Goal: Transaction & Acquisition: Obtain resource

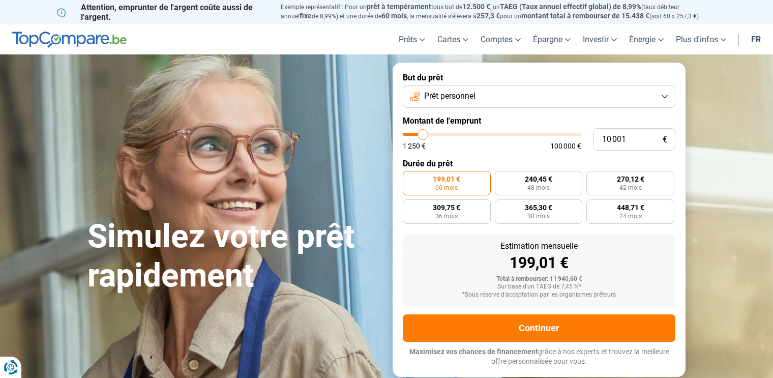
type input "35 750"
type input "35750"
click at [466, 134] on input "range" at bounding box center [492, 134] width 178 height 3
radio input "false"
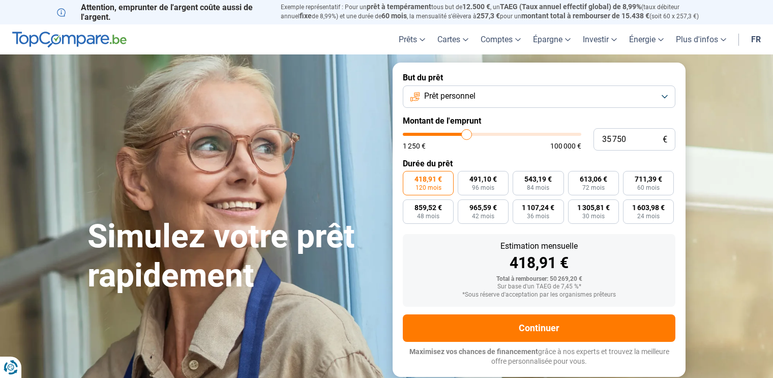
type input "50 000"
type input "50000"
click at [491, 134] on input "range" at bounding box center [492, 134] width 178 height 3
type input "39 250"
type input "39250"
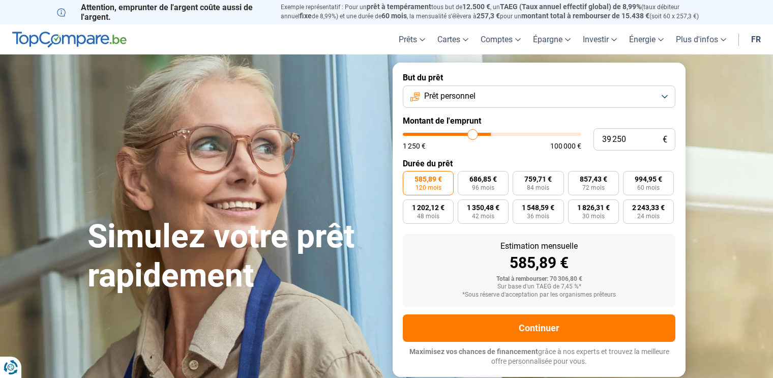
click at [472, 134] on input "range" at bounding box center [492, 134] width 178 height 3
type input "31 750"
type input "31750"
click at [460, 134] on input "range" at bounding box center [492, 134] width 178 height 3
type input "18 500"
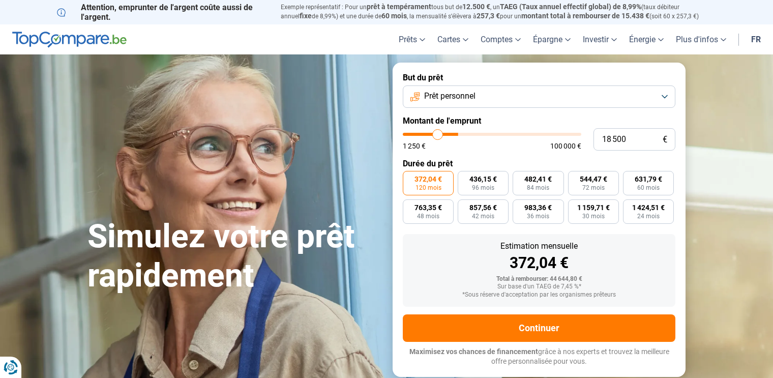
type input "18500"
click at [437, 134] on input "range" at bounding box center [492, 134] width 178 height 3
radio input "true"
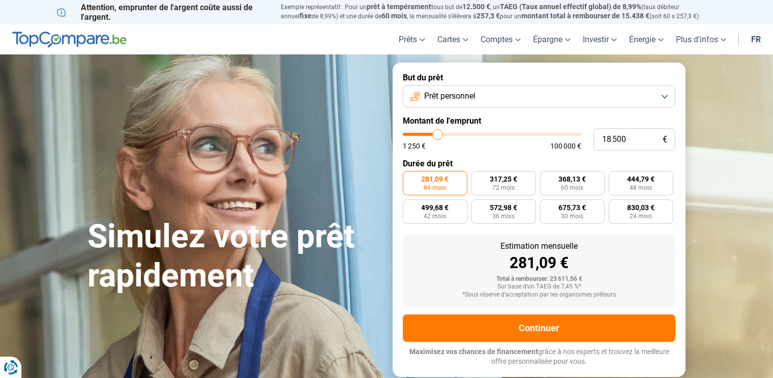
type input "13 000"
type input "13000"
type input "12 750"
type input "12750"
click at [428, 135] on input "range" at bounding box center [492, 134] width 178 height 3
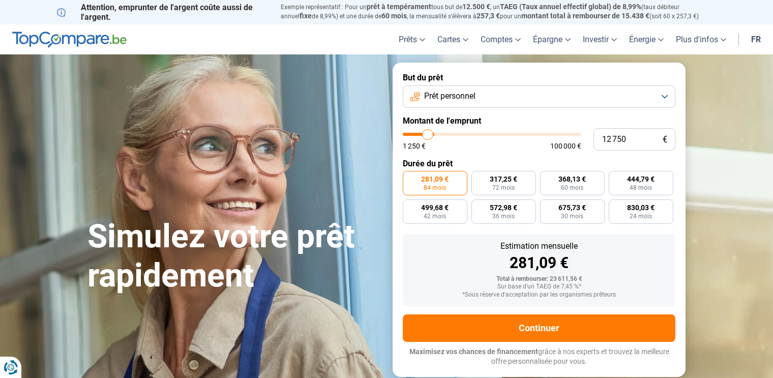
radio input "true"
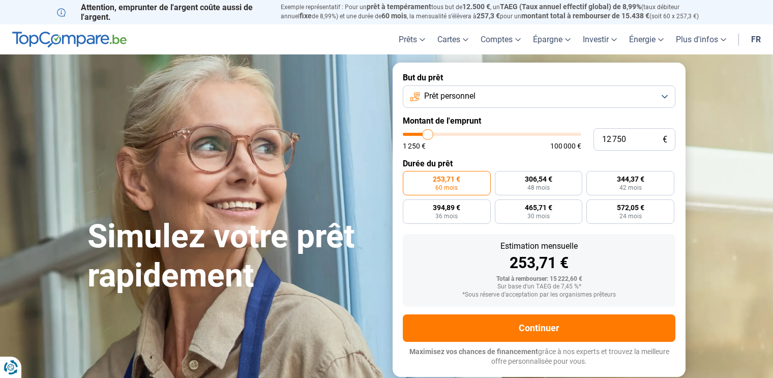
type input "8 250"
type input "8250"
click at [420, 135] on input "range" at bounding box center [492, 134] width 178 height 3
radio input "true"
type input "4 250"
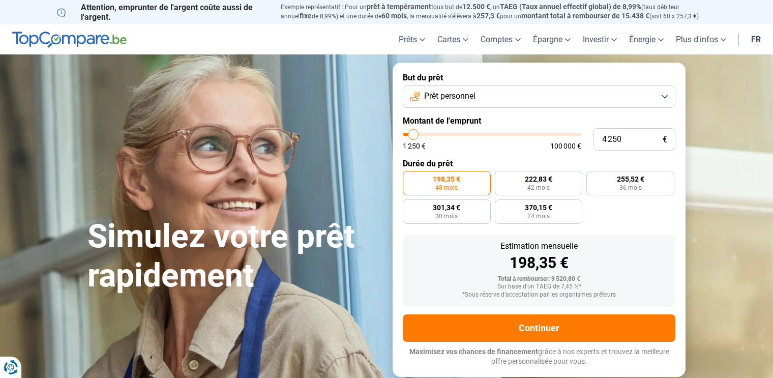
type input "4250"
click at [413, 135] on input "range" at bounding box center [492, 134] width 178 height 3
radio input "true"
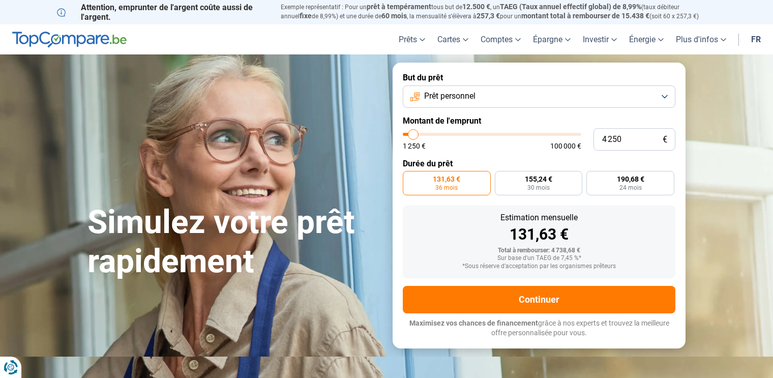
click at [411, 136] on input "range" at bounding box center [492, 134] width 178 height 3
click at [407, 133] on input "range" at bounding box center [492, 134] width 178 height 3
type input "5 000"
type input "5000"
type input "4 500"
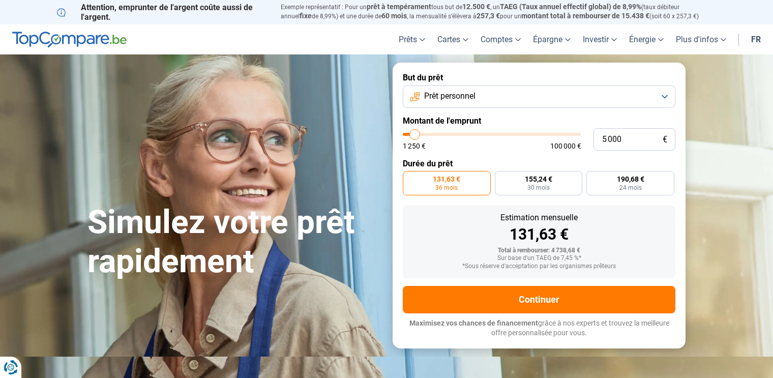
type input "4500"
type input "4 250"
type input "4250"
type input "3 750"
type input "3750"
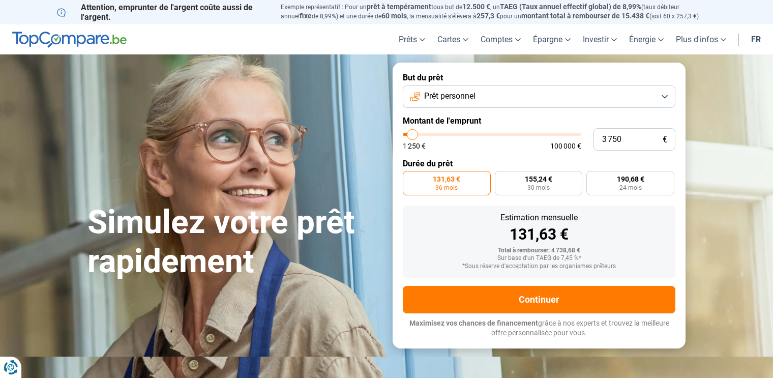
type input "3 250"
type input "3250"
type input "2 750"
type input "2750"
type input "2 000"
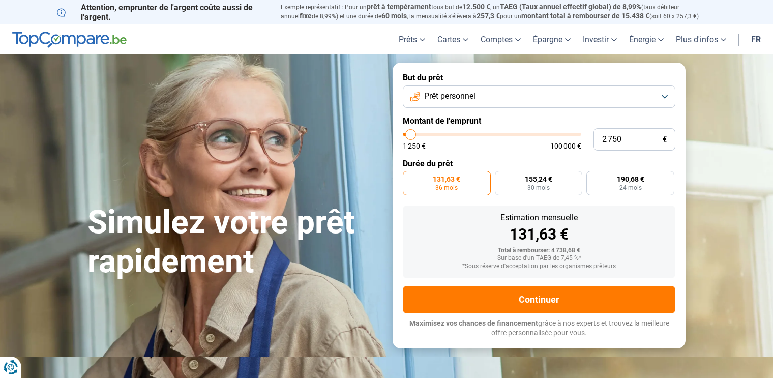
type input "2000"
type input "2 250"
type input "2250"
type input "2 500"
type input "2500"
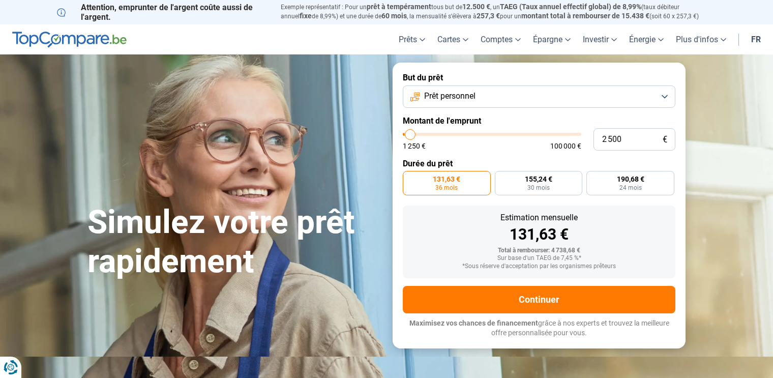
type input "2 750"
type input "2750"
type input "3 000"
type input "3000"
type input "3 250"
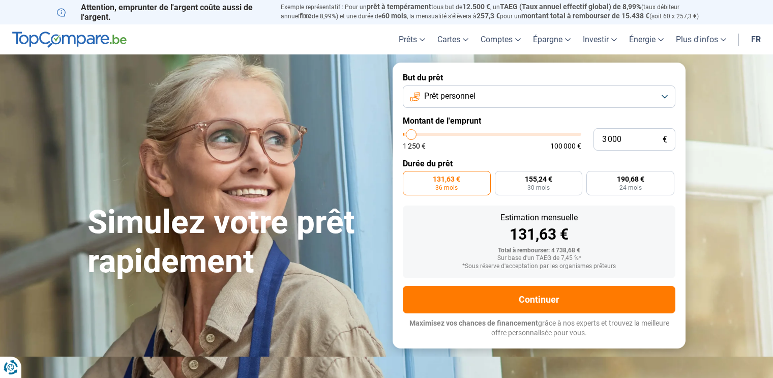
type input "3250"
type input "3 500"
type input "3500"
type input "4 000"
type input "4000"
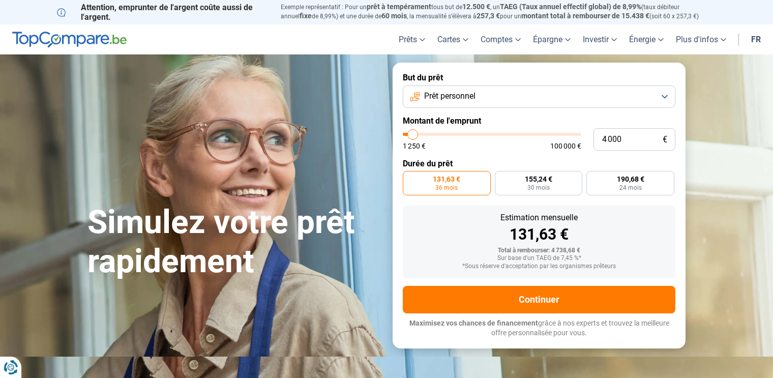
type input "4 250"
type input "4250"
type input "4 750"
type input "4750"
type input "5 000"
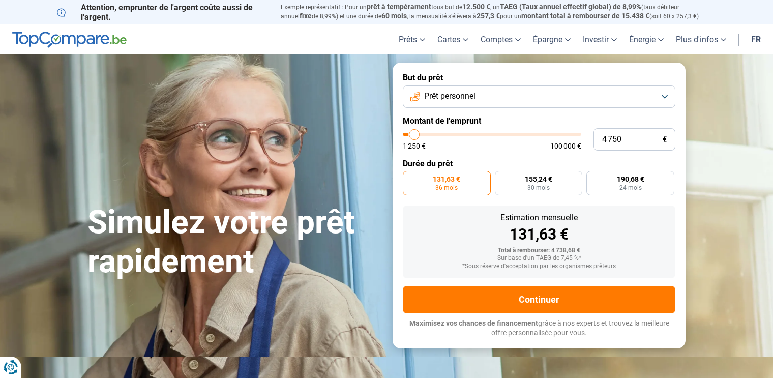
type input "5000"
type input "5 250"
type input "5250"
type input "8 000"
type input "8000"
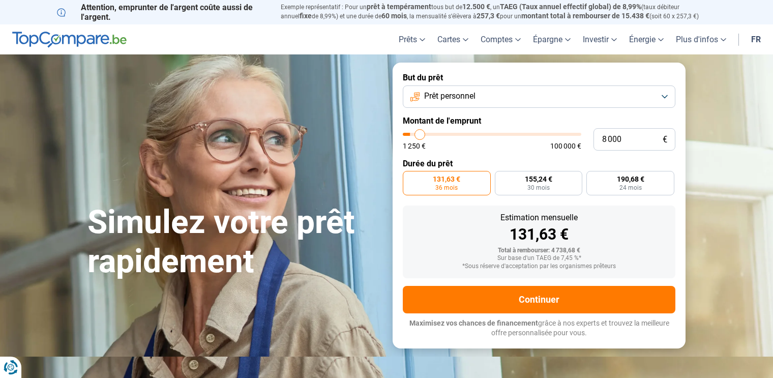
type input "8 750"
type input "8750"
type input "9 000"
type input "9000"
type input "9 250"
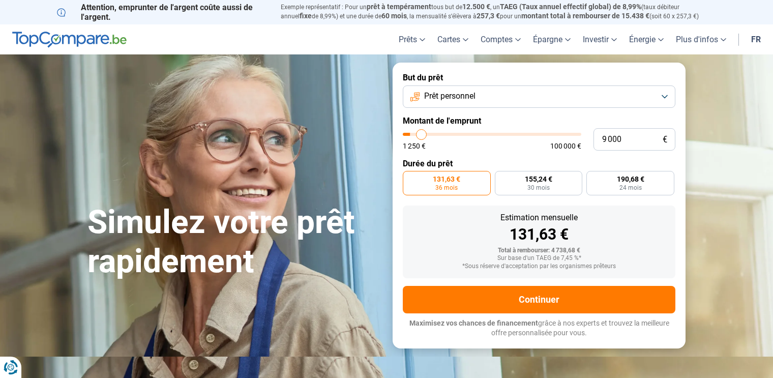
type input "9250"
type input "9 500"
type input "9500"
type input "10 250"
type input "10250"
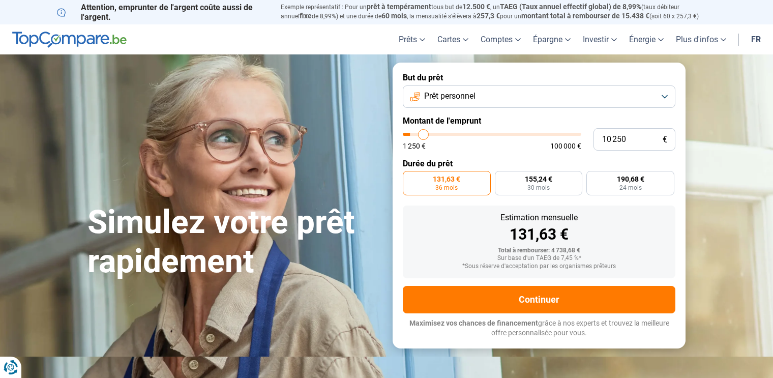
type input "10 500"
type input "10500"
type input "10 750"
type input "10750"
type input "11 250"
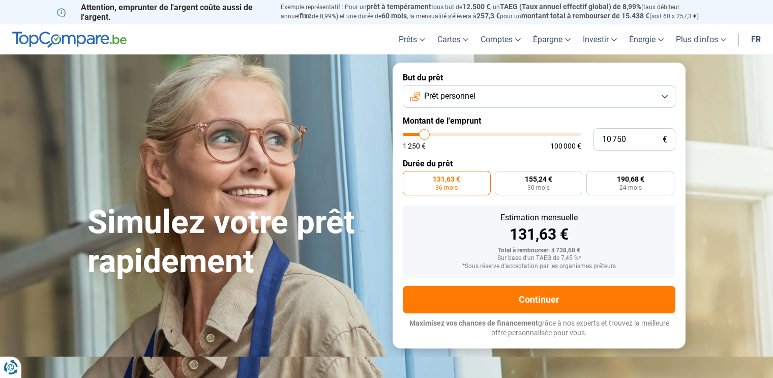
type input "11250"
type input "11 750"
type input "11750"
type input "12 750"
type input "12750"
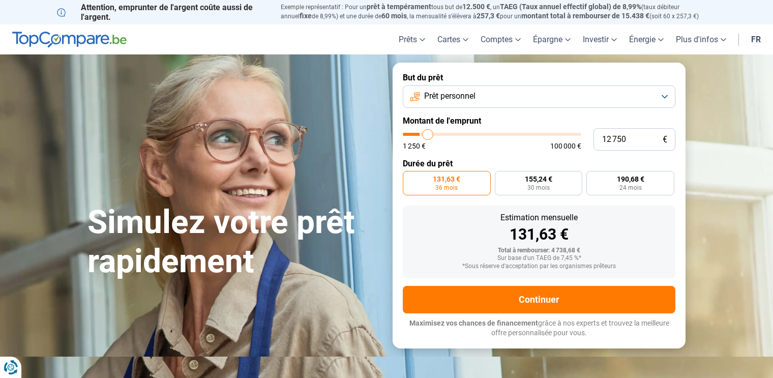
type input "13 250"
type input "13250"
type input "14 000"
type input "14000"
type input "14 250"
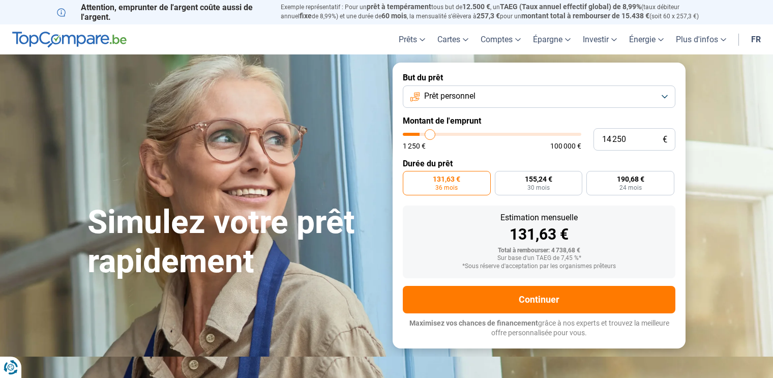
type input "14250"
type input "14 500"
type input "14500"
type input "15 000"
type input "15000"
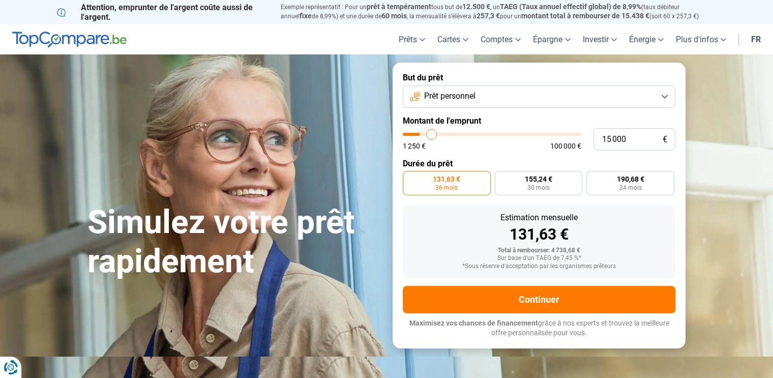
type input "15 500"
type input "15500"
type input "15 750"
type input "15750"
type input "16 000"
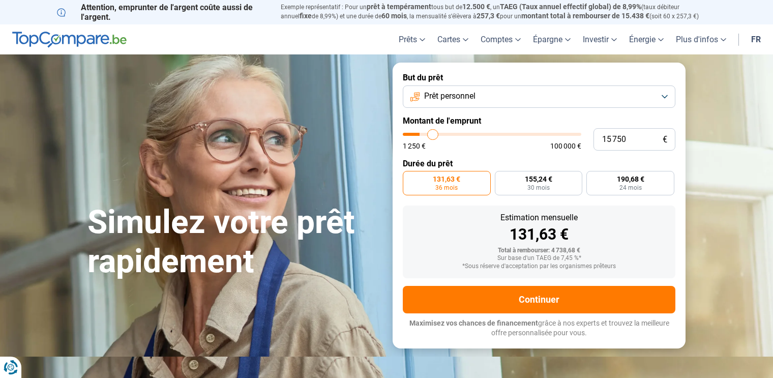
type input "16000"
type input "16 250"
type input "16250"
type input "16 750"
type input "16750"
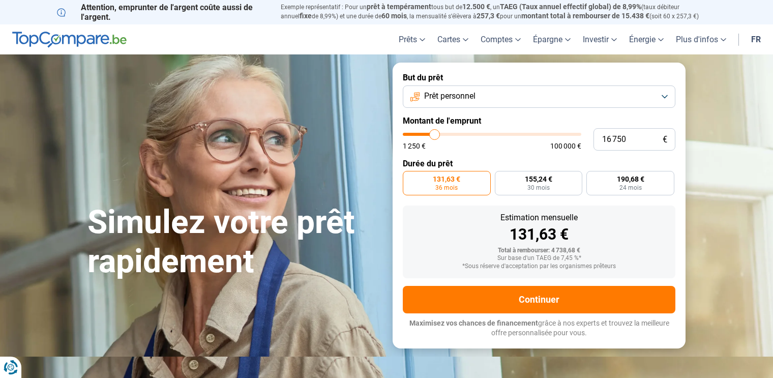
type input "17 000"
type input "17000"
type input "17 750"
type input "17750"
type input "18 000"
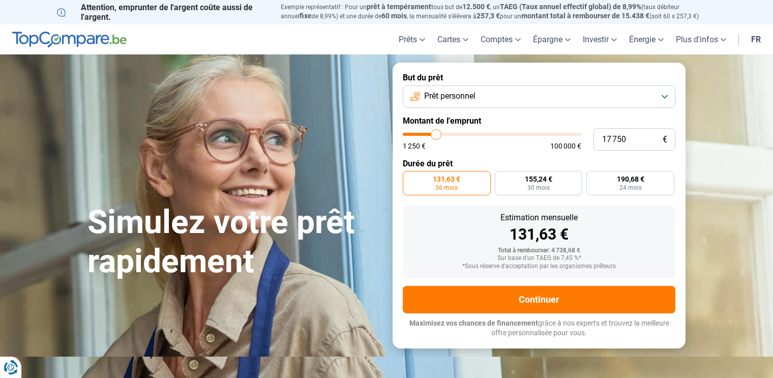
type input "18000"
type input "18 250"
type input "18250"
type input "18 750"
type input "18750"
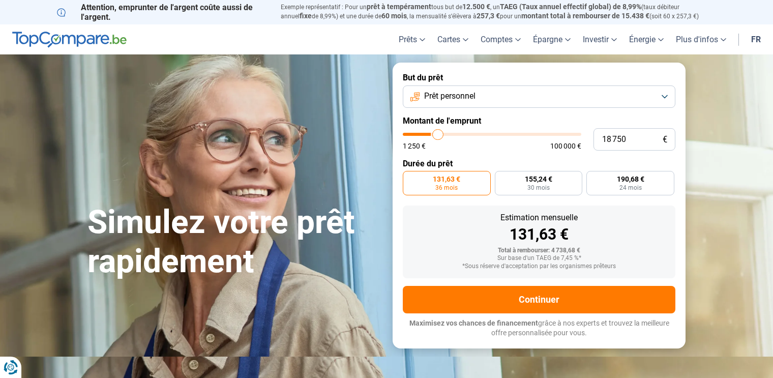
type input "19 000"
type input "19000"
type input "19 250"
type input "19250"
type input "19 750"
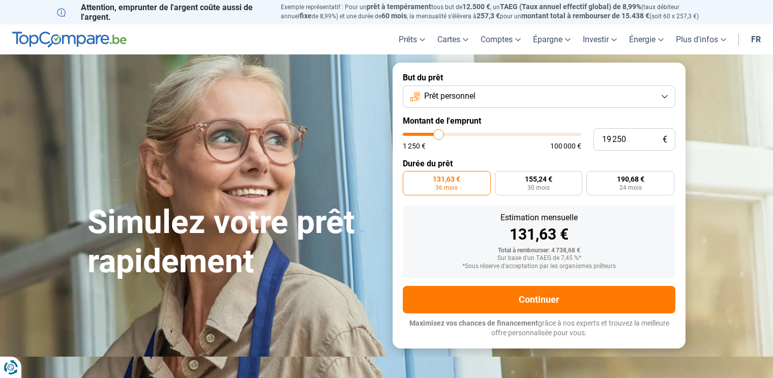
type input "19750"
type input "20 000"
type input "20000"
type input "20 500"
type input "20500"
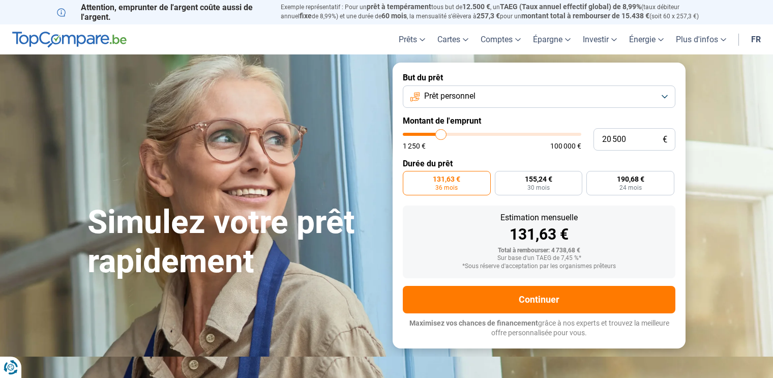
type input "20 750"
type input "20750"
type input "21 000"
type input "21000"
type input "21 750"
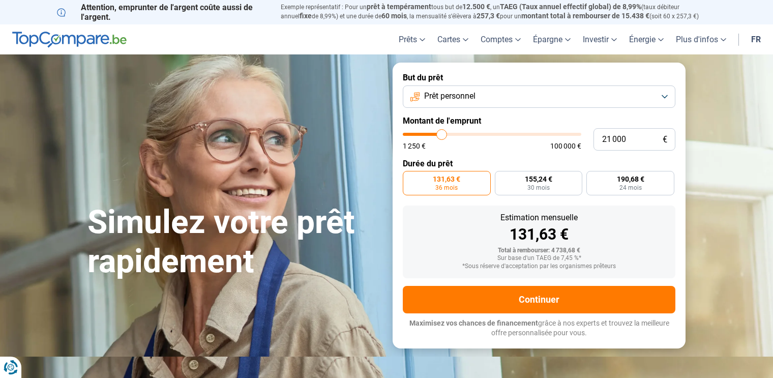
type input "21750"
type input "22 000"
type input "22000"
type input "22 250"
type input "22250"
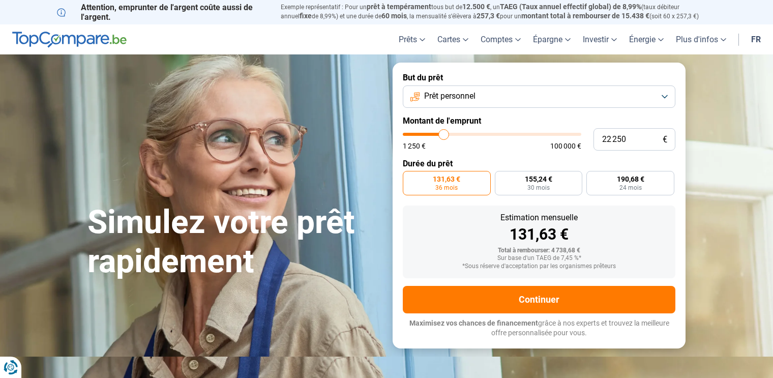
type input "22 000"
type input "22000"
type input "21 750"
type input "21750"
type input "21 000"
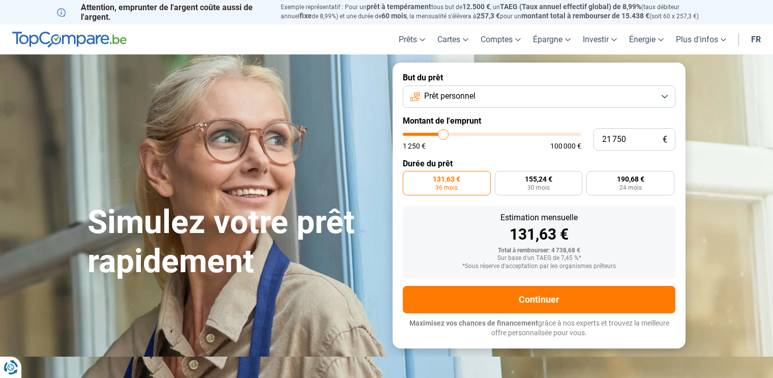
type input "21000"
type input "20 250"
type input "20250"
type input "20 000"
type input "20000"
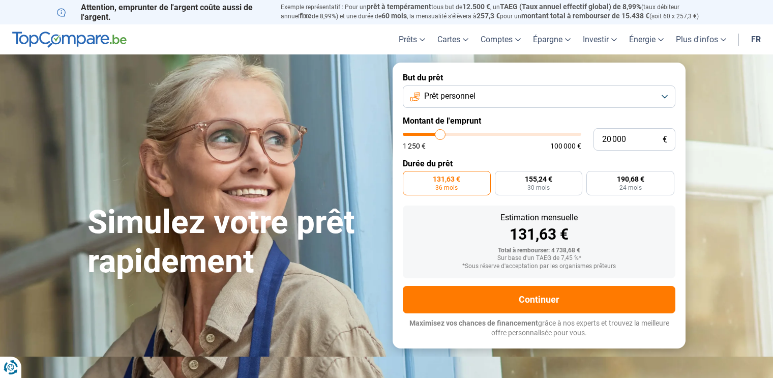
type input "19 500"
type input "19500"
type input "19 250"
type input "19250"
type input "19 000"
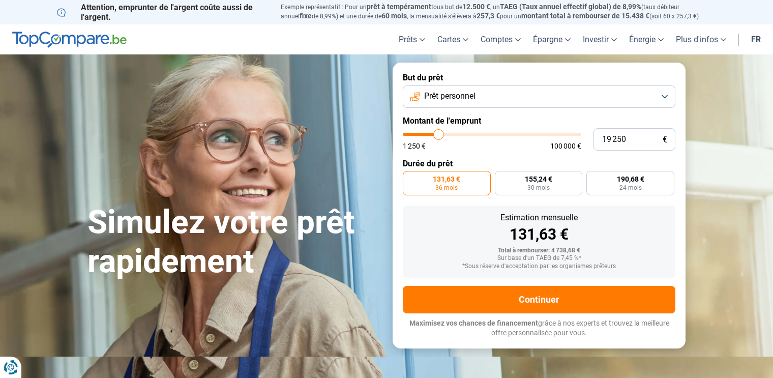
type input "19000"
type input "18 500"
type input "18500"
type input "18 250"
type input "18250"
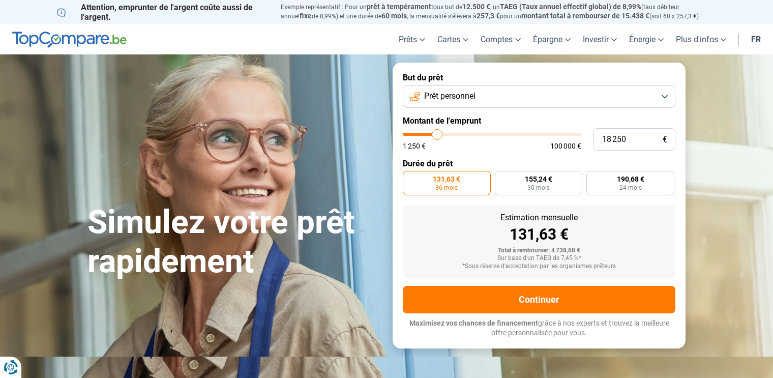
type input "18 000"
type input "18000"
type input "17 250"
type input "17250"
type input "17 000"
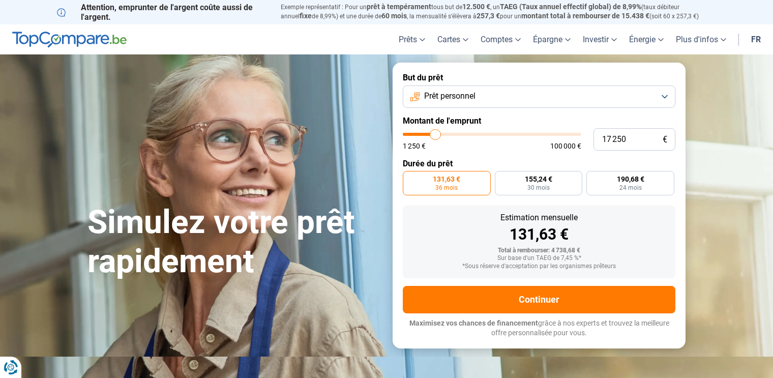
type input "17000"
type input "16 500"
type input "16500"
type input "16 250"
type input "16250"
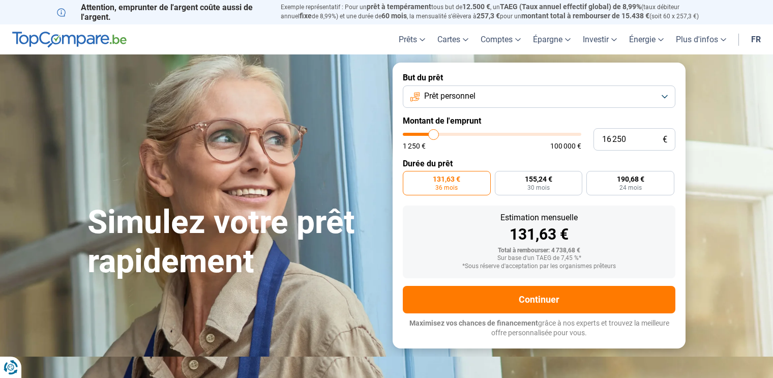
type input "16 000"
type input "16000"
type input "15 500"
type input "15500"
type input "15 250"
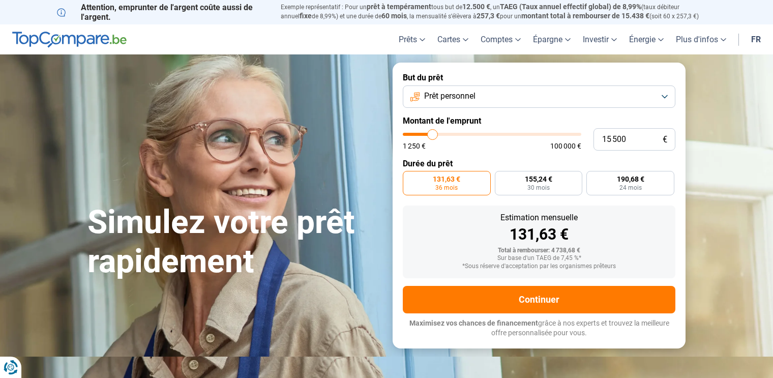
type input "15250"
type input "14 750"
type input "14750"
type input "14 500"
type input "14500"
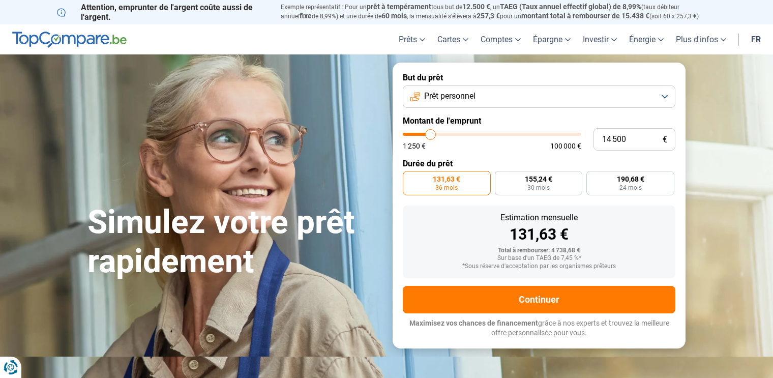
type input "13 750"
type input "13750"
type input "12 750"
type input "12750"
type input "12 000"
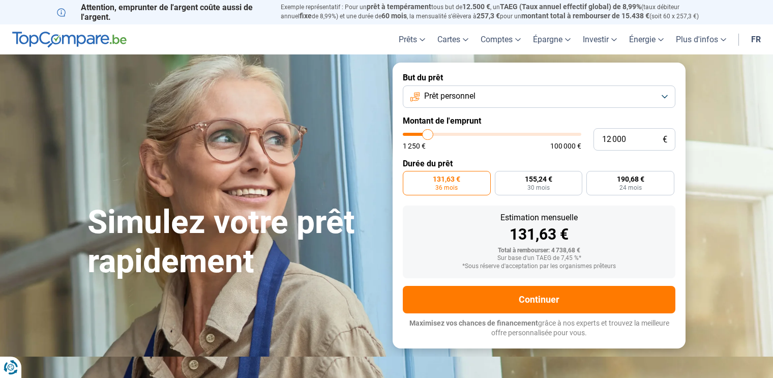
type input "12000"
type input "11 750"
type input "11750"
type input "11 500"
type input "11500"
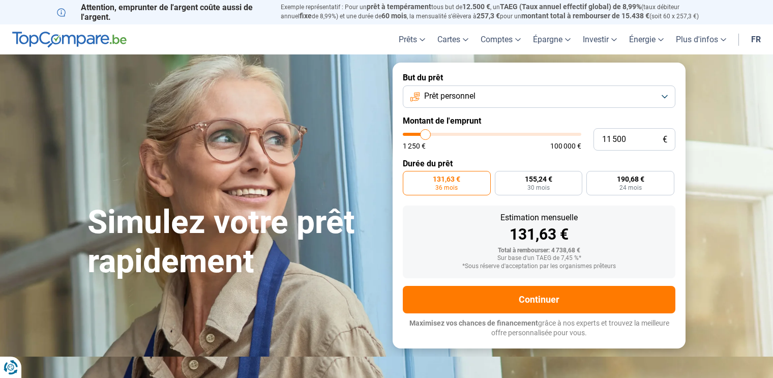
type input "10 750"
type input "10750"
type input "10 250"
type input "10250"
type input "9 750"
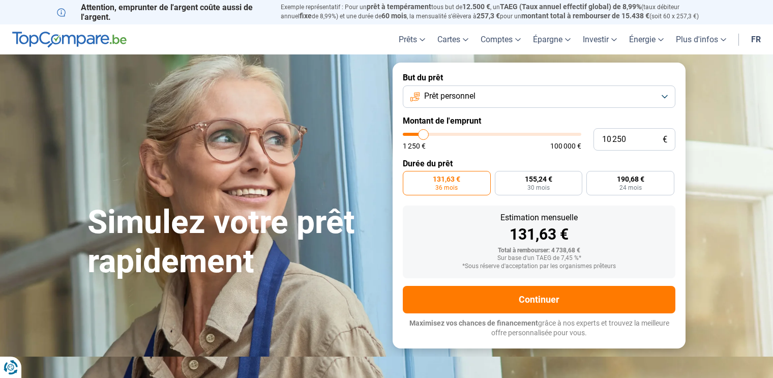
type input "9750"
type input "9 250"
type input "9250"
type input "9 000"
type input "9000"
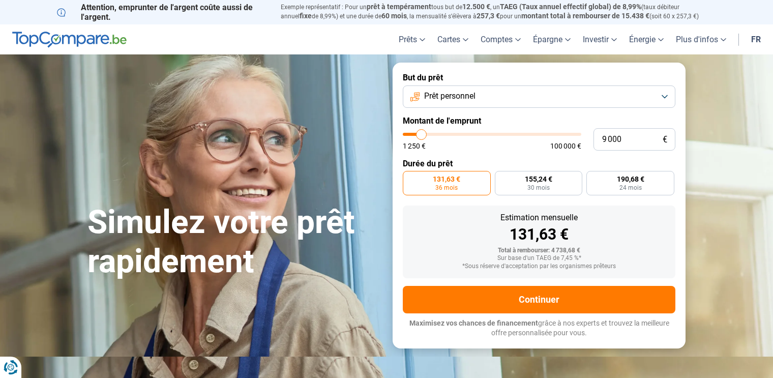
type input "8 500"
type input "8500"
type input "8 250"
type input "8250"
type input "7 750"
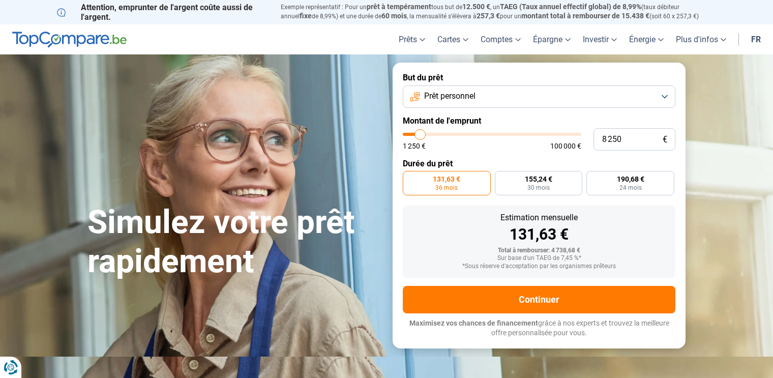
type input "7750"
type input "8 000"
type input "8000"
click at [420, 133] on input "range" at bounding box center [492, 134] width 178 height 3
radio input "false"
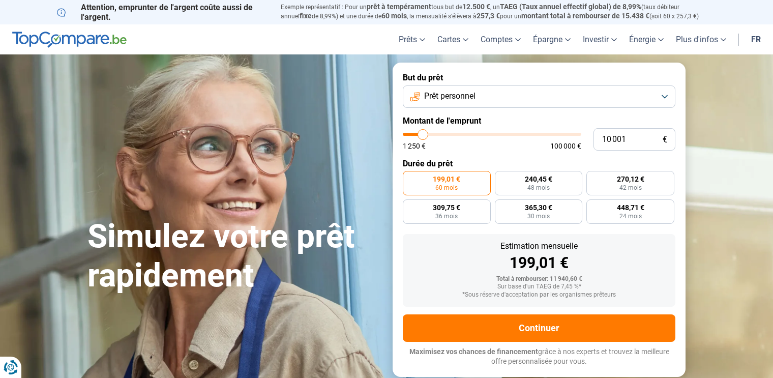
click at [664, 97] on button "Prêt personnel" at bounding box center [539, 96] width 273 height 22
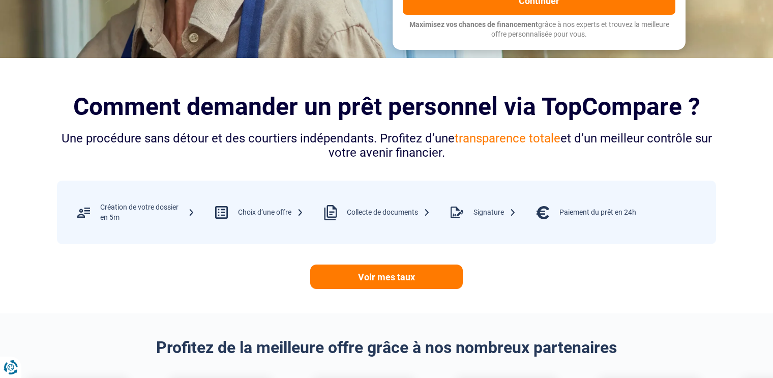
scroll to position [470, 0]
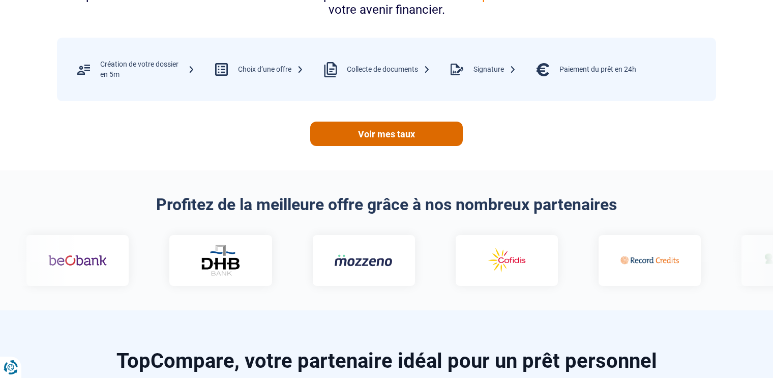
click at [387, 132] on link "Voir mes taux" at bounding box center [386, 134] width 153 height 24
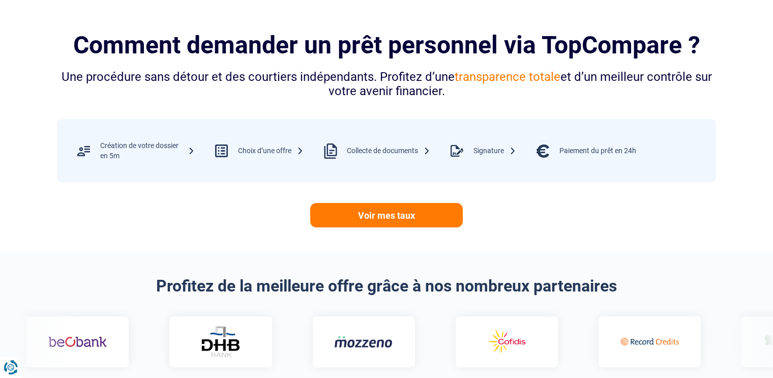
scroll to position [0, 0]
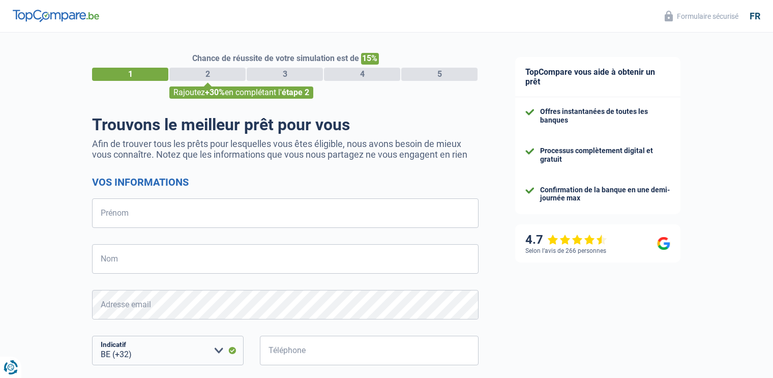
select select "32"
